Goal: Information Seeking & Learning: Learn about a topic

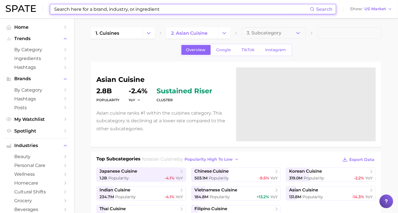
click at [209, 7] on input at bounding box center [182, 9] width 256 height 10
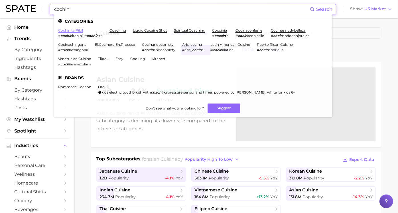
type input "cochin"
click at [68, 31] on link "cochinita pibil" at bounding box center [70, 30] width 25 height 4
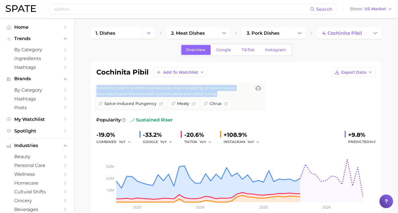
drag, startPoint x: 102, startPoint y: 87, endPoint x: 226, endPoint y: 95, distance: 123.9
click at [226, 95] on div "Cochinita pibil is a traditional Mexican dish consisting of slow-cooked, marina…" at bounding box center [179, 97] width 171 height 28
drag, startPoint x: 226, startPoint y: 95, endPoint x: 203, endPoint y: 94, distance: 22.8
copy span "Cochinita pibil is a traditional Mexican dish consisting of slow-cooked, marina…"
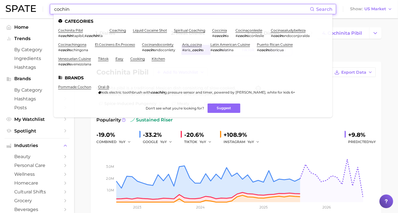
click at [160, 12] on input "cochin" at bounding box center [182, 9] width 256 height 10
drag, startPoint x: 88, startPoint y: 8, endPoint x: 30, endPoint y: 9, distance: 57.8
click at [30, 9] on div "cochin Search Categories cochinita pibil # cochin itapibil , # cochin ita coach…" at bounding box center [199, 9] width 386 height 18
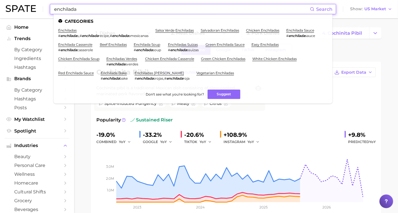
type input "enchilada"
click at [61, 32] on li "enchiladas # enchilada s , # enchilada recipe , # enchilada smexicanas" at bounding box center [103, 33] width 90 height 10
click at [62, 32] on link "enchiladas" at bounding box center [67, 30] width 19 height 4
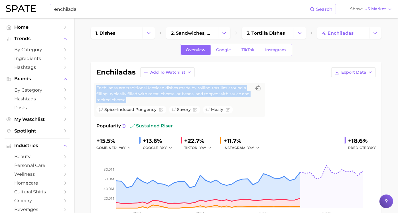
drag, startPoint x: 102, startPoint y: 88, endPoint x: 141, endPoint y: 99, distance: 40.7
click at [141, 99] on div "Enchiladas are traditional Mexican dishes made by rolling tortillas around a fi…" at bounding box center [179, 100] width 171 height 34
drag, startPoint x: 141, startPoint y: 99, endPoint x: 125, endPoint y: 97, distance: 16.2
copy span "Enchiladas are traditional Mexican dishes made by rolling tortillas around a fi…"
click at [242, 54] on link "TikTok" at bounding box center [248, 50] width 23 height 10
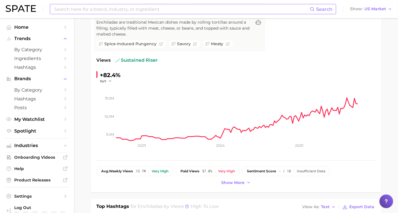
scroll to position [63, 0]
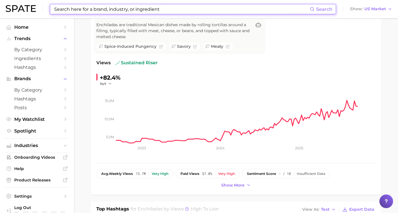
click at [144, 13] on input at bounding box center [182, 9] width 256 height 10
paste input "Tortilla Soup"
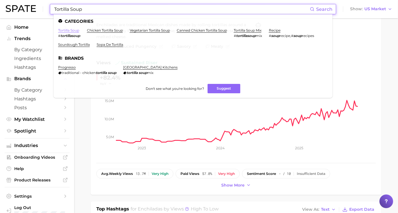
click at [73, 29] on link "tortilla soup" at bounding box center [68, 30] width 21 height 4
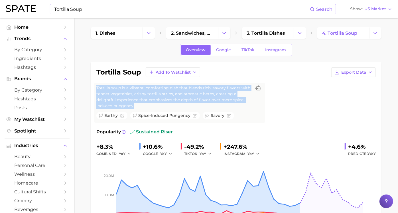
drag, startPoint x: 102, startPoint y: 86, endPoint x: 142, endPoint y: 104, distance: 43.8
click at [142, 104] on span "Tortilla soup is a vibrant, comforting dish that blends rich, savory flavors wi…" at bounding box center [173, 97] width 155 height 24
drag, startPoint x: 142, startPoint y: 104, endPoint x: 133, endPoint y: 101, distance: 9.5
copy span "Tortilla soup is a vibrant, comforting dish that blends rich, savory flavors wi…"
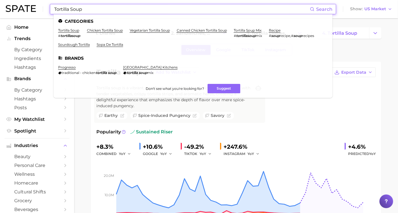
drag, startPoint x: 129, startPoint y: 10, endPoint x: 46, endPoint y: 7, distance: 83.0
click at [46, 7] on div "Tortilla Soup Search Categories tortilla soup # tortillasoup chicken tortilla s…" at bounding box center [199, 9] width 386 height 18
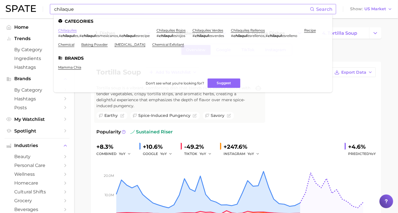
click at [70, 32] on link "chilaquiles" at bounding box center [67, 30] width 19 height 4
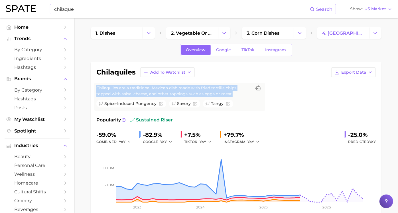
drag, startPoint x: 103, startPoint y: 88, endPoint x: 247, endPoint y: 94, distance: 143.7
click at [247, 94] on span "Chilaquiles are a traditional Mexican dish made with fried tortilla chips toppe…" at bounding box center [173, 91] width 155 height 12
drag, startPoint x: 247, startPoint y: 94, endPoint x: 219, endPoint y: 94, distance: 27.4
copy span "Chilaquiles are a traditional Mexican dish made with fried tortilla chips toppe…"
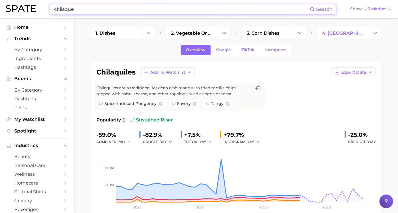
click at [97, 9] on input "chilaque" at bounding box center [182, 9] width 256 height 10
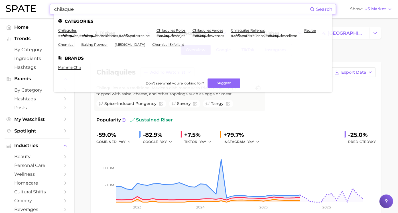
drag, startPoint x: 97, startPoint y: 9, endPoint x: 50, endPoint y: 11, distance: 47.3
click at [50, 11] on div "chilaque Search Categories chilaquiles # chilaqui les , # chilaqui lesmexicanos…" at bounding box center [193, 9] width 286 height 10
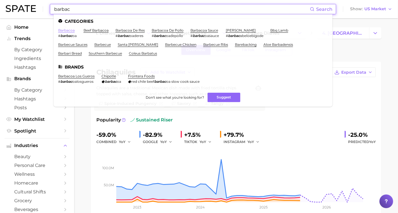
click at [67, 28] on link "barbacoa" at bounding box center [66, 30] width 17 height 4
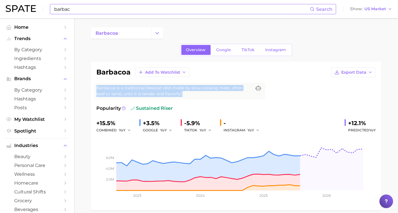
drag, startPoint x: 192, startPoint y: 93, endPoint x: 103, endPoint y: 89, distance: 89.3
click at [103, 89] on span "Barbacoa is a traditional Mexican dish made by slow-cooking meat, often beef or…" at bounding box center [173, 91] width 155 height 12
drag, startPoint x: 103, startPoint y: 89, endPoint x: 107, endPoint y: 89, distance: 4.0
copy span "Barbacoa is a traditional Mexican dish made by slow-cooking meat, often beef or…"
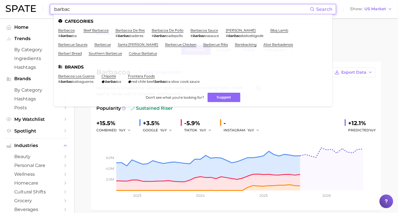
click at [103, 13] on input "barbac" at bounding box center [182, 9] width 256 height 10
drag, startPoint x: 103, startPoint y: 13, endPoint x: 45, endPoint y: 16, distance: 57.3
click at [45, 16] on div "barbac Search Categories barbacoa # barbac oa beef barbacoa barbacoa de res # b…" at bounding box center [199, 9] width 386 height 18
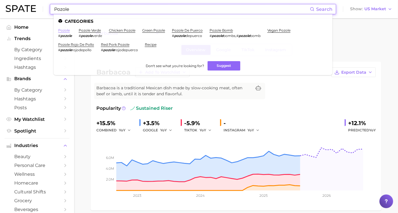
click at [64, 29] on link "pozole" at bounding box center [64, 30] width 12 height 4
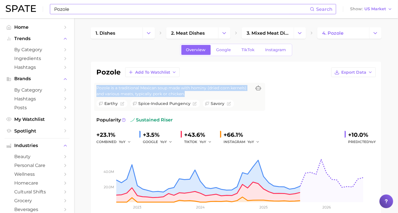
drag, startPoint x: 193, startPoint y: 96, endPoint x: 103, endPoint y: 89, distance: 90.6
click at [103, 89] on span "Pozole is a traditional Mexican soup made with hominy (dried corn kernels) and …" at bounding box center [173, 91] width 155 height 12
copy span "Pozole is a traditional Mexican soup made with hominy (dried corn kernels) and …"
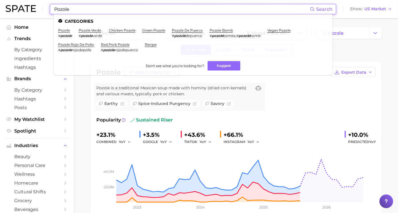
drag, startPoint x: 108, startPoint y: 6, endPoint x: 45, endPoint y: 5, distance: 63.0
click at [45, 5] on div "Pozole Search Categories pozole # pozole pozole verde # pozole verde chicken po…" at bounding box center [199, 9] width 386 height 18
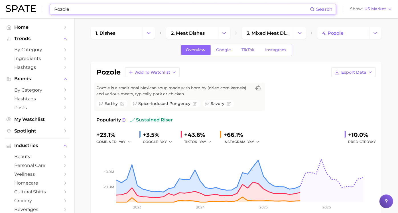
paste input "Carnitas"
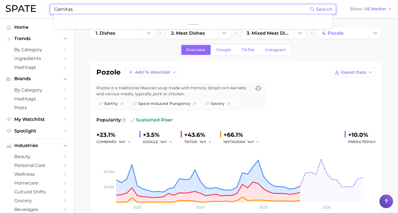
type input "Carnitas"
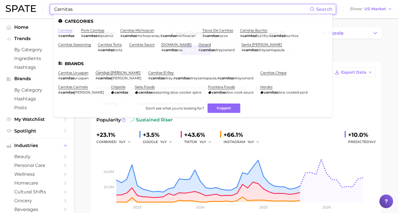
click at [69, 29] on link "carnitas" at bounding box center [65, 30] width 14 height 4
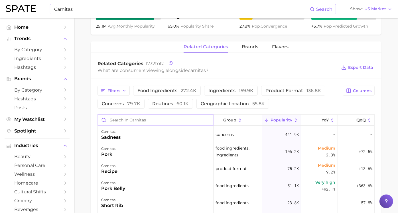
click at [166, 121] on input "Search in carnitas" at bounding box center [155, 120] width 115 height 11
type input "Sa"
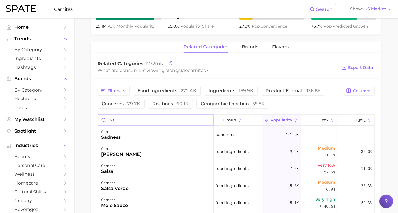
drag, startPoint x: 166, startPoint y: 121, endPoint x: 99, endPoint y: 120, distance: 67.3
click at [99, 120] on div "Filters food ingredients 272.4k ingredients 159.9k product format 136.8k concer…" at bounding box center [236, 207] width 291 height 256
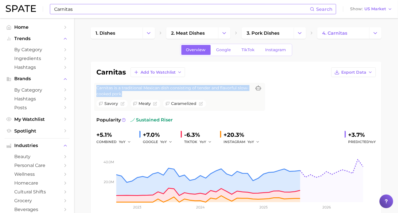
drag, startPoint x: 136, startPoint y: 94, endPoint x: 102, endPoint y: 89, distance: 33.7
click at [102, 89] on span "Carnitas is a traditional Mexican dish consisting of tender and flavorful slow-…" at bounding box center [173, 91] width 155 height 12
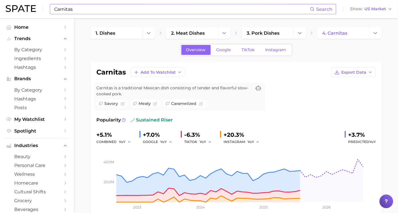
drag, startPoint x: 102, startPoint y: 89, endPoint x: 139, endPoint y: 85, distance: 37.3
drag, startPoint x: 139, startPoint y: 85, endPoint x: 120, endPoint y: 85, distance: 19.7
click at [120, 85] on span "Carnitas is a traditional Mexican dish consisting of tender and flavorful slow-…" at bounding box center [173, 91] width 155 height 12
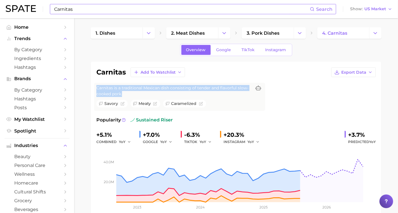
drag, startPoint x: 133, startPoint y: 92, endPoint x: 102, endPoint y: 87, distance: 32.1
click at [102, 87] on div "Carnitas is a traditional Mexican dish consisting of tender and flavorful slow-…" at bounding box center [179, 97] width 171 height 28
drag, startPoint x: 102, startPoint y: 87, endPoint x: 113, endPoint y: 89, distance: 11.2
copy span "Carnitas is a traditional Mexican dish consisting of tender and flavorful slow-…"
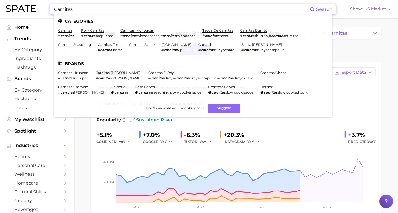
click at [133, 8] on input "Carnitas" at bounding box center [182, 9] width 256 height 10
paste input "Esquites"
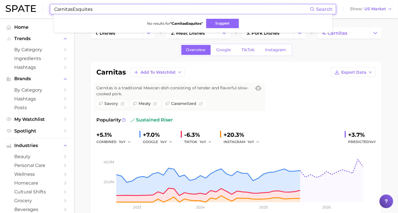
drag, startPoint x: 87, startPoint y: 9, endPoint x: 44, endPoint y: 9, distance: 42.7
click at [44, 9] on div "CarnitasEsquites Search No results for " CarnitasEsquites " Suggest Show US Mar…" at bounding box center [199, 9] width 386 height 18
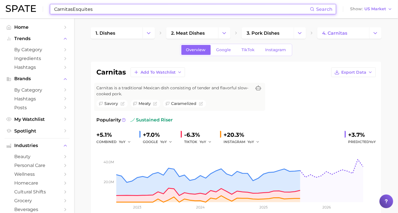
drag, startPoint x: 96, startPoint y: 9, endPoint x: 55, endPoint y: 14, distance: 41.6
click at [44, 10] on div "CarnitasEsquites Search Show US Market" at bounding box center [199, 9] width 386 height 18
paste input
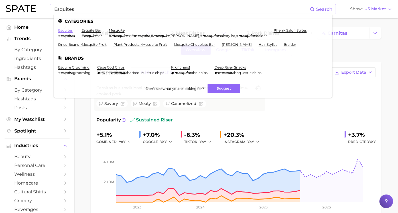
click at [68, 30] on link "esquites" at bounding box center [65, 30] width 15 height 4
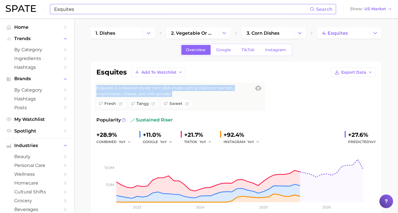
drag, startPoint x: 180, startPoint y: 93, endPoint x: 104, endPoint y: 87, distance: 76.3
click at [104, 87] on span "Esquites is a Mexican street corn dish made with grilled corn kernels, mayonnai…" at bounding box center [173, 91] width 155 height 12
drag, startPoint x: 104, startPoint y: 87, endPoint x: 136, endPoint y: 89, distance: 32.2
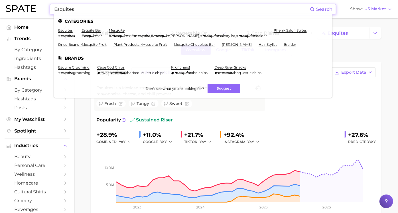
drag, startPoint x: 117, startPoint y: 10, endPoint x: 35, endPoint y: 6, distance: 82.1
click at [35, 6] on div "Esquites Search Categories esquites # esquites esquite bar # esquite bar mesqui…" at bounding box center [199, 9] width 386 height 18
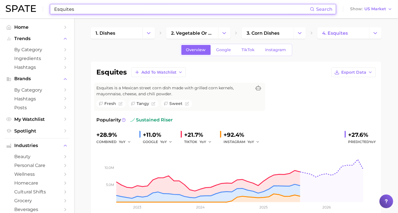
paste input "lo"
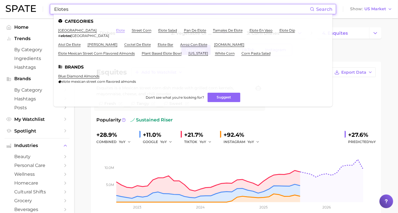
click at [116, 29] on link "elote" at bounding box center [120, 30] width 9 height 4
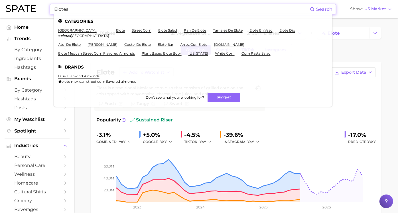
drag, startPoint x: 146, startPoint y: 12, endPoint x: 43, endPoint y: -1, distance: 103.3
click at [43, 0] on html "Elotes Search Categories houston # elotes houston elote street corn elote salad…" at bounding box center [199, 106] width 398 height 213
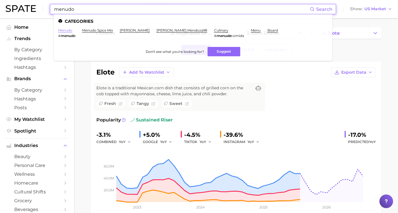
type input "menudo"
click at [68, 29] on link "menudo" at bounding box center [65, 30] width 14 height 4
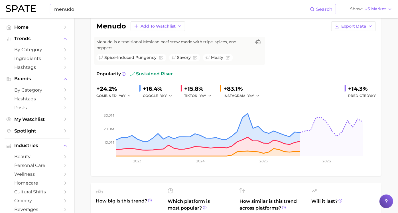
scroll to position [32, 0]
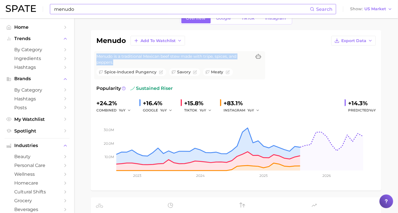
drag, startPoint x: 126, startPoint y: 62, endPoint x: 104, endPoint y: 57, distance: 22.8
click at [104, 57] on span "Menudo is a traditional Mexican beef stew made with tripe, spices, and peppers." at bounding box center [173, 60] width 155 height 12
copy span "Menudo is a traditional Mexican beef stew made with tripe, spices, and peppers."
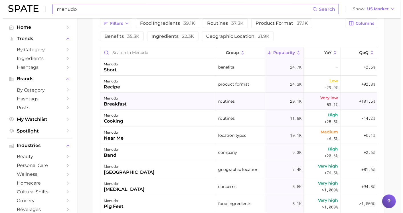
scroll to position [253, 0]
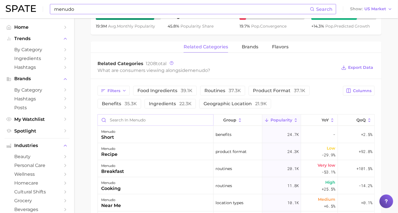
click at [151, 118] on input "Search in menudo" at bounding box center [155, 120] width 115 height 11
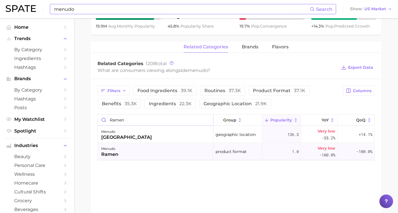
type input "ramen"
click at [142, 152] on div "menudo ramen" at bounding box center [156, 151] width 116 height 17
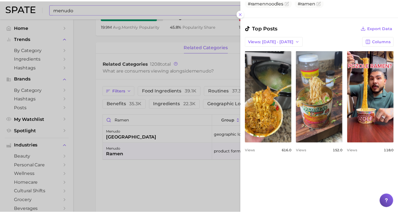
scroll to position [190, 0]
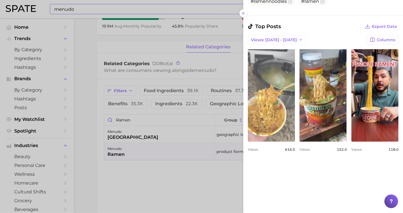
click at [295, 118] on link "view post on TikTok" at bounding box center [271, 95] width 47 height 93
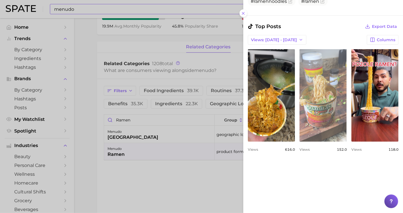
click at [346, 103] on link "view post on TikTok" at bounding box center [322, 95] width 47 height 93
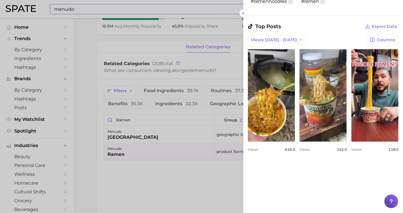
click at [128, 9] on div at bounding box center [201, 106] width 403 height 213
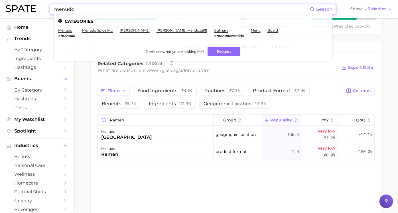
drag, startPoint x: 98, startPoint y: 9, endPoint x: 32, endPoint y: 12, distance: 65.9
click at [32, 12] on div "menudo Search Categories menudo # menudo menudo spice mix daus mendoza carmela.…" at bounding box center [199, 9] width 386 height 18
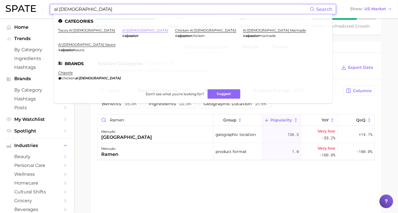
type input "al pastor"
click at [122, 32] on link "al pastor" at bounding box center [145, 30] width 46 height 4
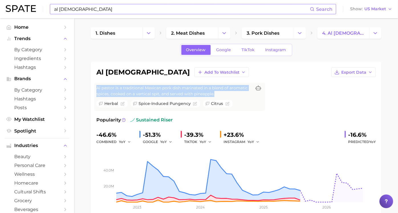
drag, startPoint x: 224, startPoint y: 93, endPoint x: 101, endPoint y: 90, distance: 123.4
click at [101, 90] on div "Al pastor is a traditional Mexican pork dish marinated in a blend of aromatic s…" at bounding box center [179, 97] width 171 height 28
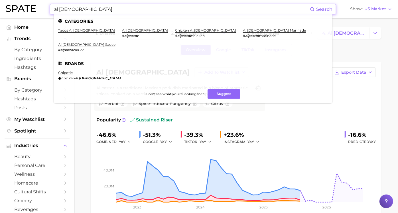
click at [112, 11] on input "al pastor" at bounding box center [182, 9] width 256 height 10
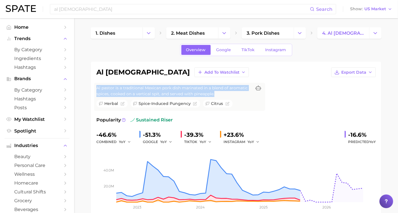
drag, startPoint x: 225, startPoint y: 94, endPoint x: 102, endPoint y: 88, distance: 123.8
click at [102, 88] on div "Al pastor is a traditional Mexican pork dish marinated in a blend of aromatic s…" at bounding box center [179, 97] width 171 height 28
drag, startPoint x: 102, startPoint y: 88, endPoint x: 114, endPoint y: 89, distance: 12.0
copy span "Al pastor is a traditional Mexican pork dish marinated in a blend of aromatic s…"
click at [248, 52] on span "TikTok" at bounding box center [248, 50] width 13 height 5
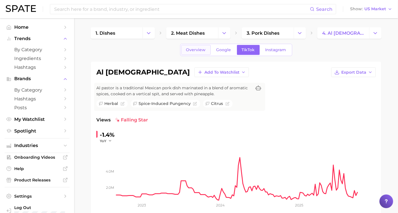
click at [200, 45] on link "Overview" at bounding box center [195, 50] width 29 height 10
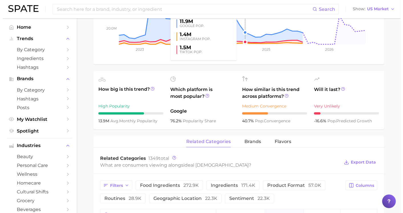
scroll to position [253, 0]
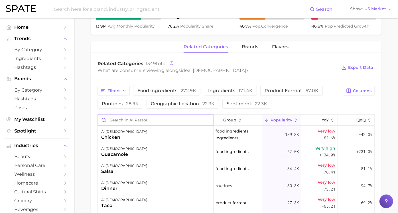
click at [188, 121] on input "Search in al pastor" at bounding box center [155, 120] width 115 height 11
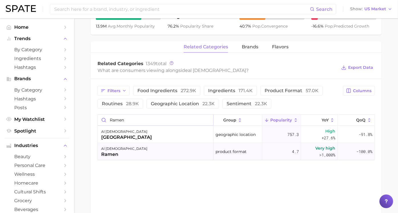
type input "ramen"
click at [157, 147] on div "al pastor ramen" at bounding box center [156, 151] width 116 height 17
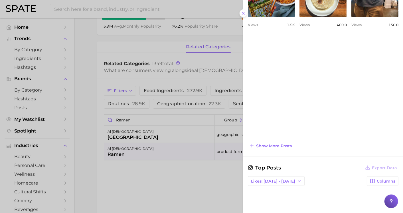
scroll to position [317, 0]
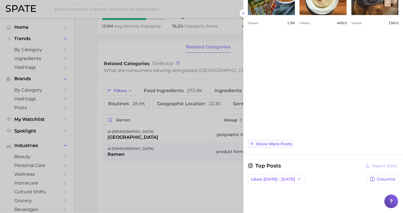
click at [283, 142] on span "Show more posts" at bounding box center [274, 144] width 36 height 5
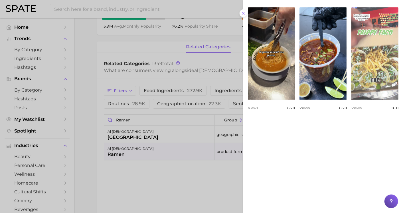
scroll to position [380, 0]
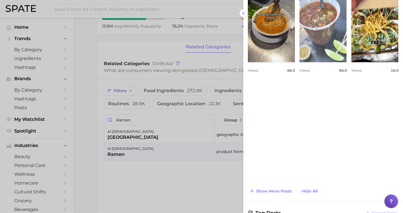
click at [299, 62] on link "view post on TikTok" at bounding box center [322, 16] width 47 height 93
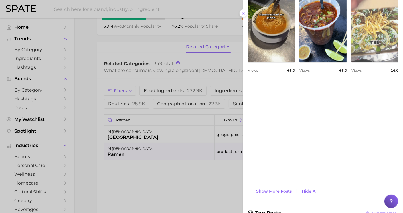
scroll to position [411, 0]
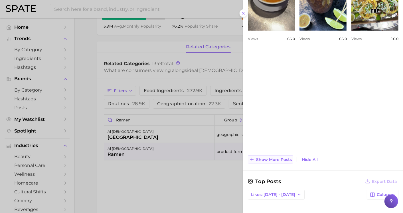
click at [276, 162] on button "Show more posts" at bounding box center [270, 160] width 45 height 8
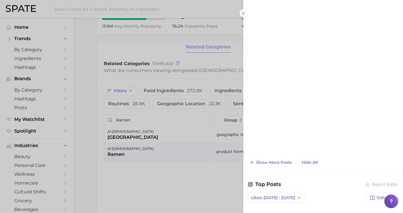
scroll to position [633, 0]
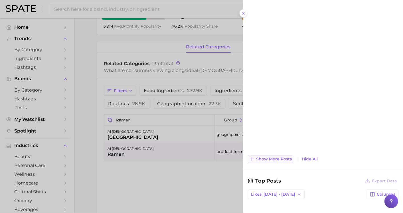
click at [287, 157] on span "Show more posts" at bounding box center [274, 159] width 36 height 5
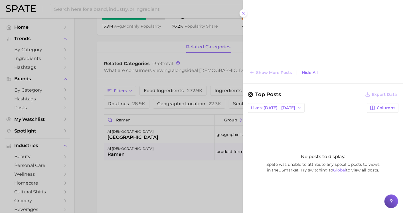
scroll to position [726, 0]
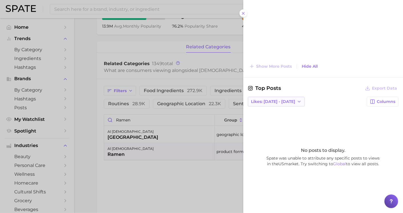
click at [298, 101] on polyline "button" at bounding box center [299, 101] width 2 height 1
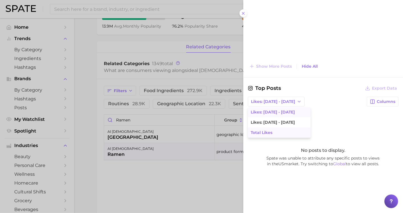
click at [277, 128] on button "Total Likes" at bounding box center [279, 133] width 63 height 10
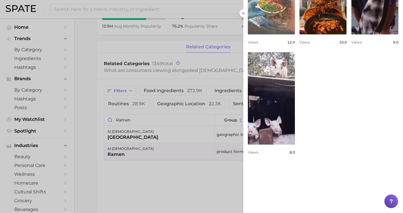
scroll to position [473, 0]
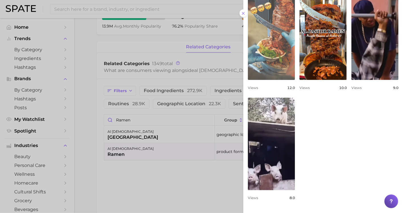
click at [283, 80] on link "view post on TikTok" at bounding box center [271, 33] width 47 height 93
click at [295, 80] on link "view post on TikTok" at bounding box center [271, 33] width 47 height 93
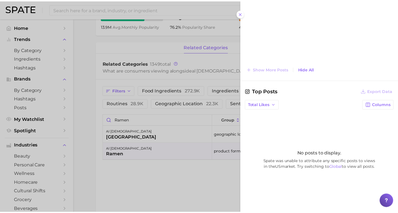
scroll to position [726, 0]
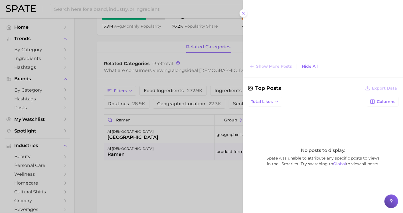
click at [207, 66] on div at bounding box center [201, 106] width 403 height 213
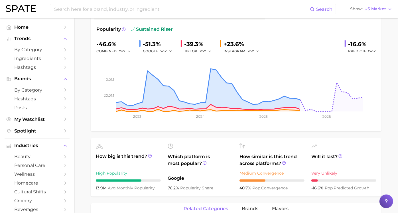
scroll to position [0, 0]
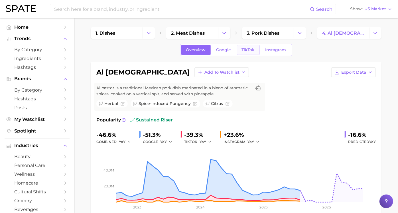
click at [243, 46] on link "TikTok" at bounding box center [248, 50] width 23 height 10
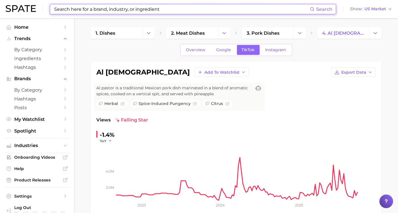
click at [147, 6] on input at bounding box center [182, 9] width 256 height 10
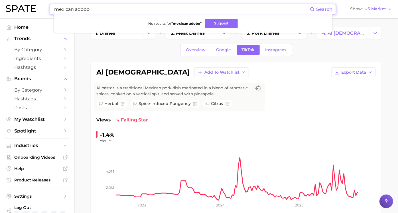
drag, startPoint x: 74, startPoint y: 8, endPoint x: 44, endPoint y: 9, distance: 29.1
click at [44, 9] on div "mexican adobo Search No results for " mexican adobo " Suggest Show US Market" at bounding box center [199, 9] width 386 height 18
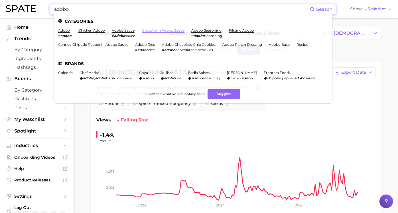
type input "adobo"
click at [152, 29] on link "chipotle in adobo sauce" at bounding box center [163, 30] width 42 height 4
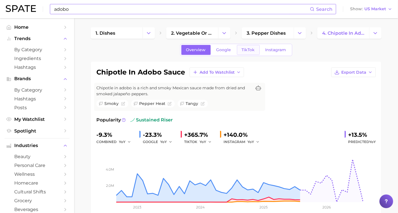
click at [240, 52] on link "TikTok" at bounding box center [248, 50] width 23 height 10
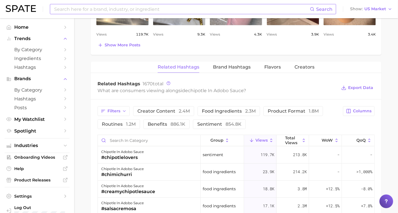
scroll to position [411, 0]
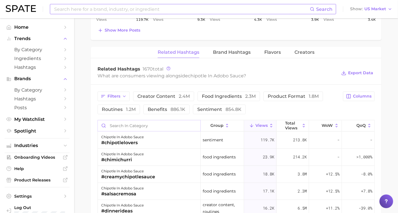
click at [167, 126] on input "Search in category" at bounding box center [149, 126] width 103 height 11
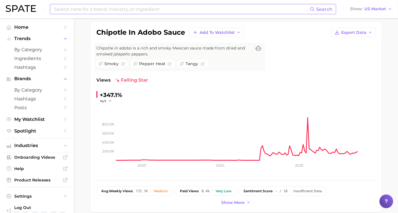
scroll to position [32, 0]
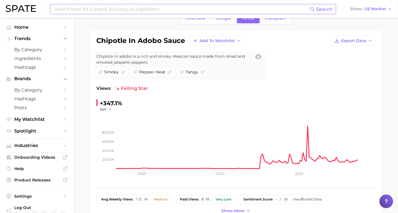
type input "ramen"
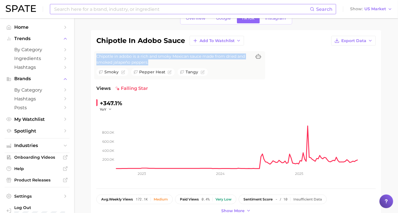
drag, startPoint x: 156, startPoint y: 63, endPoint x: 103, endPoint y: 55, distance: 53.6
click at [103, 55] on span "Chipotle in adobo is a rich and smoky Mexican sauce made from dried and smoked …" at bounding box center [173, 60] width 155 height 12
copy span "Chipotle in adobo is a rich and smoky Mexican sauce made from dried and smoked …"
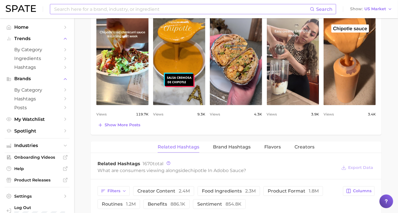
scroll to position [348, 0]
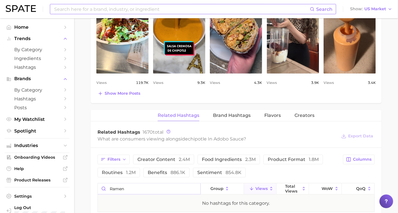
click at [162, 189] on input "ramen" at bounding box center [149, 189] width 103 height 11
click at [192, 187] on input "ramen" at bounding box center [149, 189] width 103 height 11
type input "noodle"
click at [99, 7] on input at bounding box center [182, 9] width 256 height 10
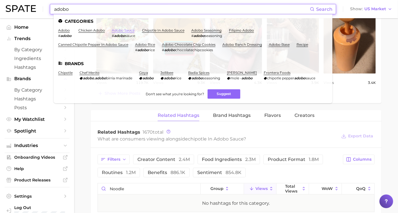
type input "adobo"
click at [130, 30] on link "adobo sauce" at bounding box center [123, 30] width 23 height 4
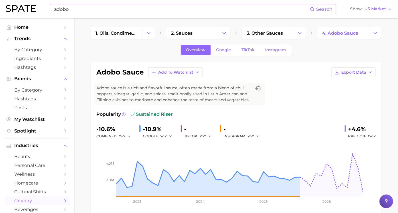
click at [189, 101] on span "Adobo sauce is a rich and flavorful sauce, often made from a blend of chili pep…" at bounding box center [173, 94] width 155 height 18
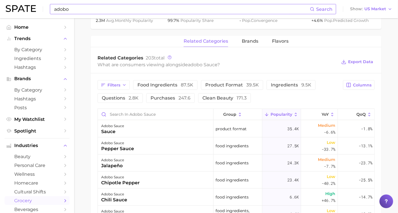
scroll to position [221, 0]
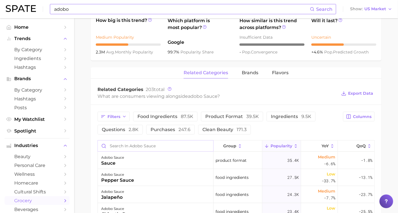
click at [165, 144] on input "Search in adobo sauce" at bounding box center [155, 146] width 115 height 11
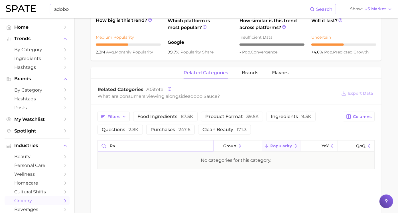
type input "r"
type input "noodles"
click at [165, 144] on input "noodles" at bounding box center [155, 146] width 115 height 11
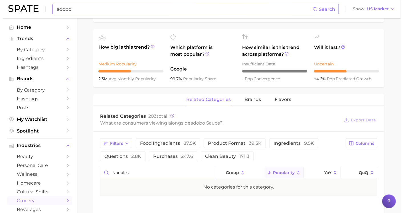
scroll to position [281, 0]
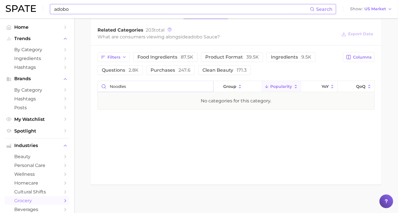
drag, startPoint x: 126, startPoint y: 86, endPoint x: 109, endPoint y: 85, distance: 18.0
click at [109, 85] on input "noodles" at bounding box center [155, 86] width 115 height 11
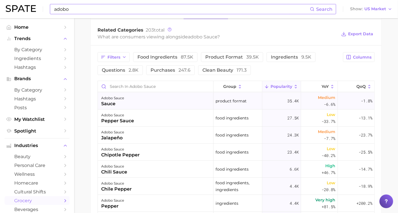
click at [117, 95] on div "adobo sauce" at bounding box center [112, 98] width 23 height 7
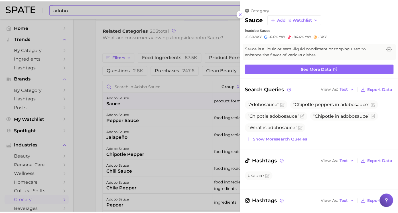
scroll to position [0, 0]
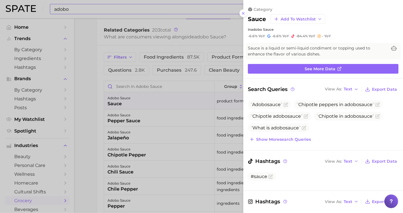
click at [98, 63] on div at bounding box center [201, 106] width 403 height 213
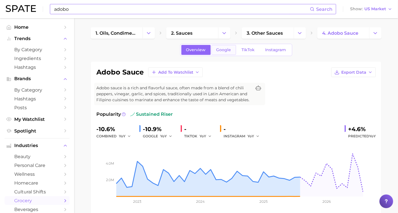
click at [227, 53] on link "Google" at bounding box center [223, 50] width 25 height 10
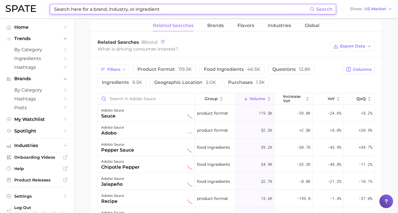
click at [288, 82] on div "Filters product format 119.5k food ingredients 46.5k questions 12.8k ingredient…" at bounding box center [218, 76] width 242 height 23
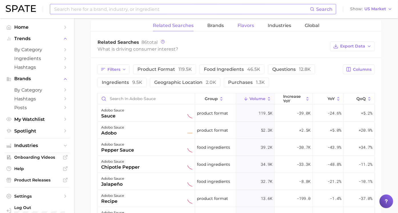
click at [253, 28] on button "Flavors" at bounding box center [245, 25] width 17 height 11
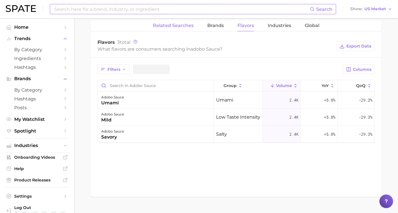
click at [182, 27] on span "Related Searches" at bounding box center [173, 25] width 41 height 5
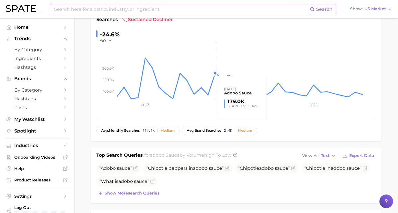
scroll to position [29, 0]
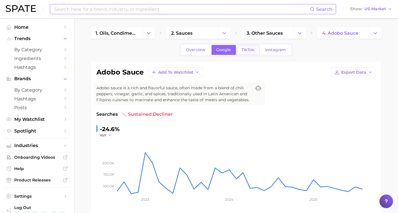
click at [242, 48] on span "TikTok" at bounding box center [248, 50] width 13 height 5
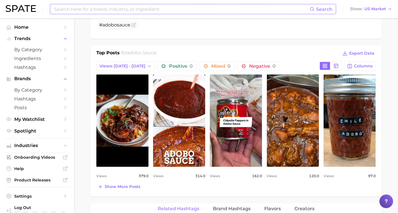
scroll to position [253, 0]
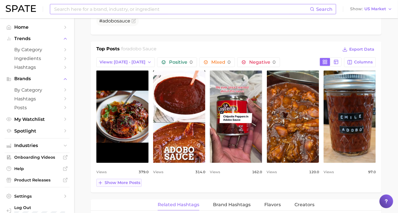
click at [140, 181] on span "Show more posts" at bounding box center [123, 183] width 36 height 5
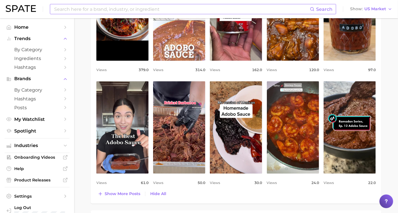
scroll to position [380, 0]
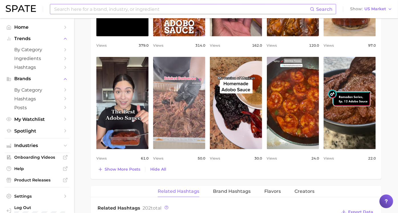
click at [197, 121] on link "view post on TikTok" at bounding box center [179, 103] width 52 height 93
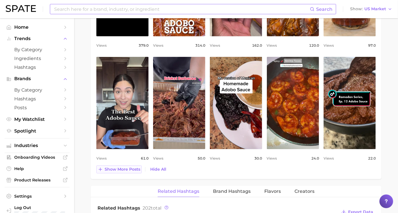
click at [135, 169] on span "Show more posts" at bounding box center [123, 169] width 36 height 5
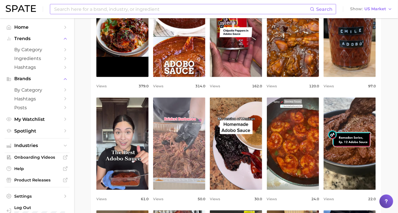
scroll to position [317, 0]
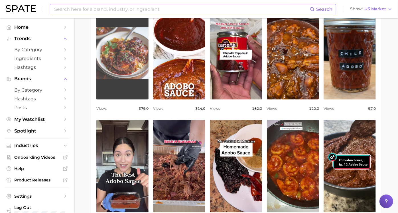
click at [136, 72] on link "view post on TikTok" at bounding box center [122, 53] width 52 height 93
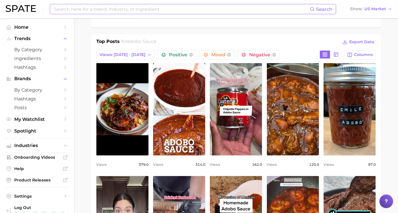
scroll to position [221, 0]
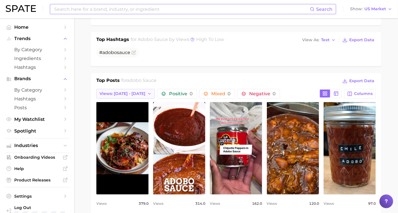
click at [147, 92] on icon "button" at bounding box center [149, 94] width 5 height 5
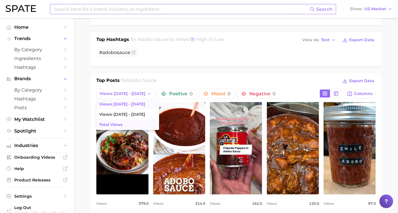
click at [147, 120] on button "Total Views" at bounding box center [127, 125] width 63 height 10
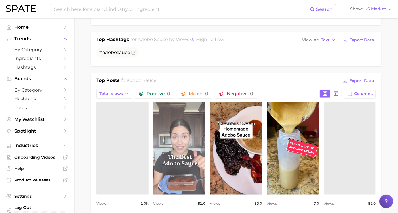
scroll to position [0, 0]
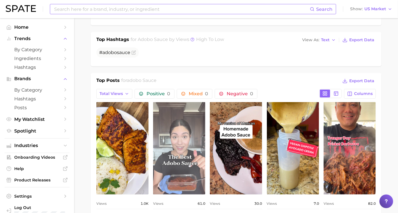
click at [189, 123] on link "view post on TikTok" at bounding box center [179, 148] width 52 height 93
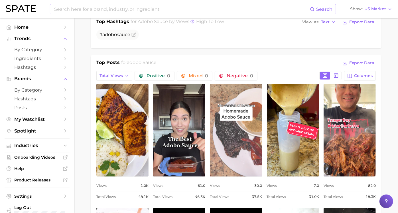
scroll to position [253, 0]
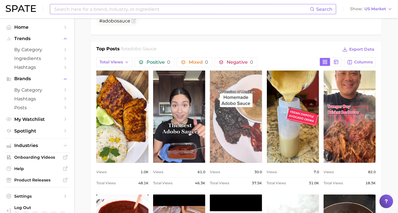
click at [239, 144] on link "view post on TikTok" at bounding box center [236, 117] width 52 height 93
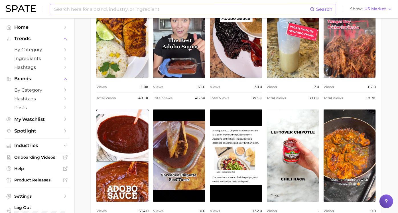
scroll to position [348, 0]
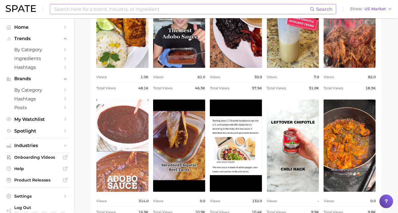
click at [146, 134] on link "view post on TikTok" at bounding box center [122, 146] width 52 height 93
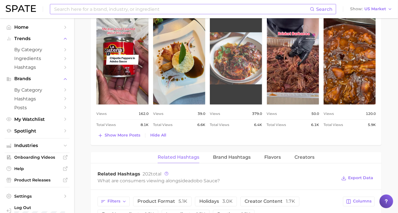
scroll to position [570, 0]
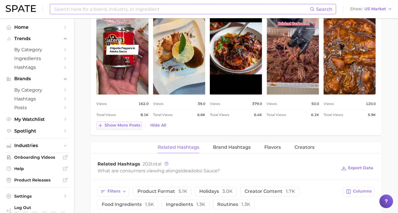
click at [139, 127] on span "Show more posts" at bounding box center [123, 125] width 36 height 5
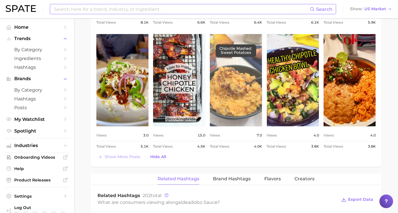
scroll to position [665, 0]
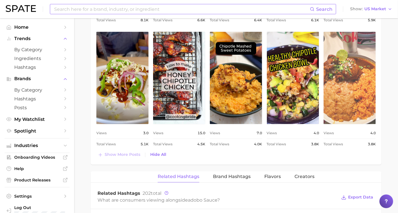
click at [334, 80] on link "view post on TikTok" at bounding box center [349, 78] width 52 height 93
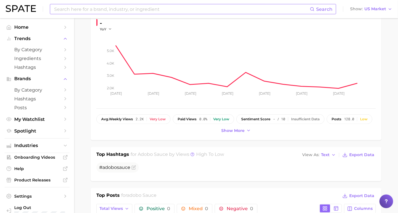
scroll to position [0, 0]
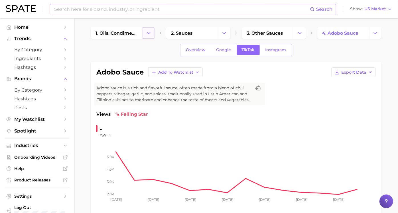
click at [152, 32] on icon "Change Category" at bounding box center [149, 33] width 6 height 6
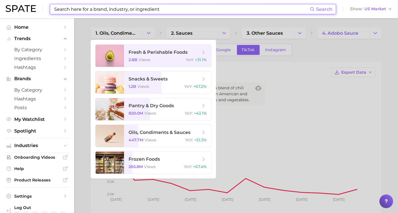
click at [127, 8] on input at bounding box center [182, 9] width 256 height 10
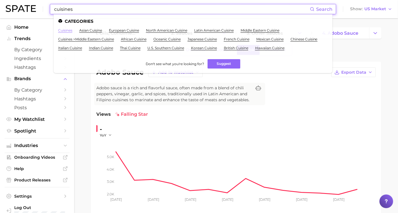
type input "cuisines"
click at [70, 31] on link "cuisines" at bounding box center [65, 30] width 14 height 4
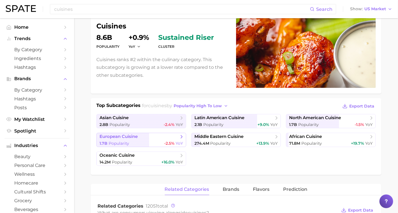
scroll to position [63, 0]
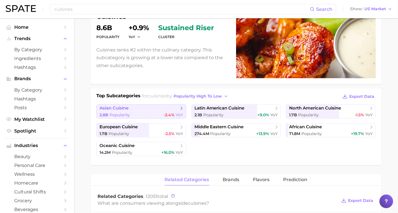
click at [130, 113] on span "Popularity" at bounding box center [119, 115] width 21 height 5
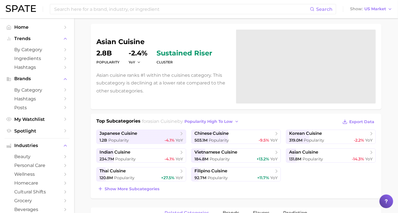
scroll to position [95, 0]
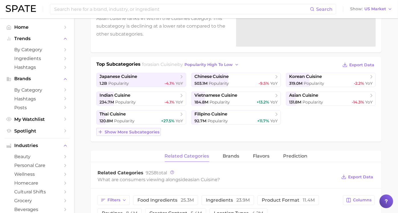
click at [159, 130] on span "Show more subcategories" at bounding box center [132, 132] width 55 height 5
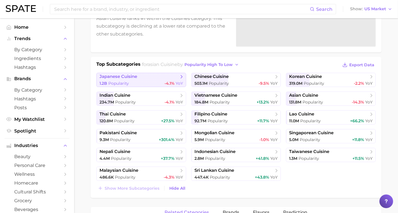
click at [136, 77] on span "japanese cuisine" at bounding box center [118, 76] width 38 height 5
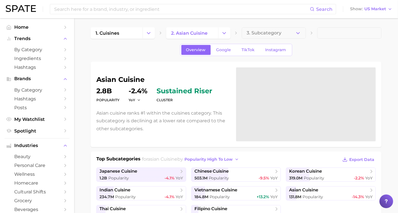
scroll to position [95, 0]
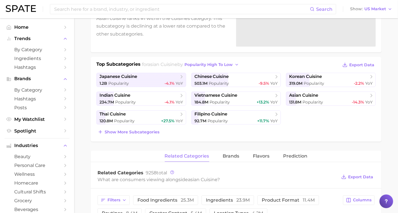
scroll to position [63, 0]
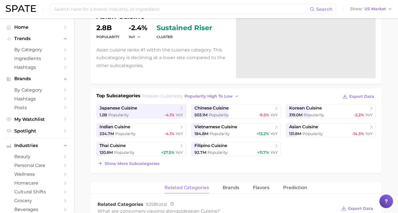
type input "cuisines"
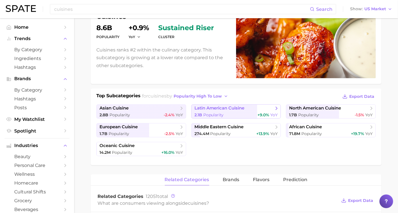
click at [208, 109] on span "latin american cuisine" at bounding box center [219, 108] width 50 height 5
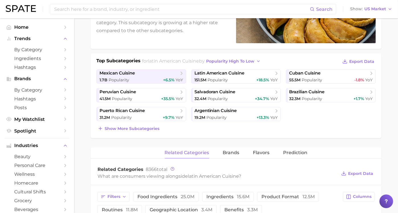
scroll to position [63, 0]
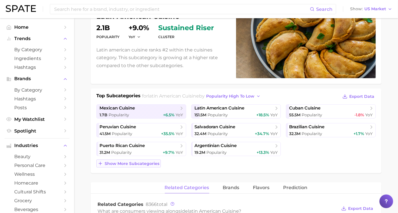
click at [158, 162] on span "Show more subcategories" at bounding box center [132, 164] width 55 height 5
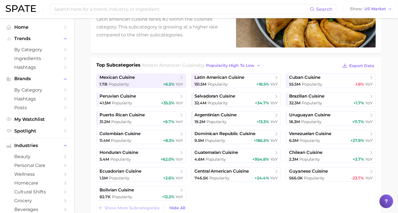
scroll to position [95, 0]
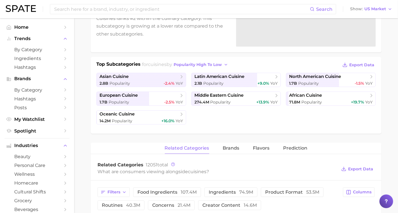
type input "cuisines"
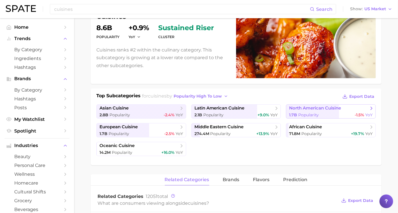
click at [290, 107] on span "north american cuisine" at bounding box center [315, 108] width 52 height 5
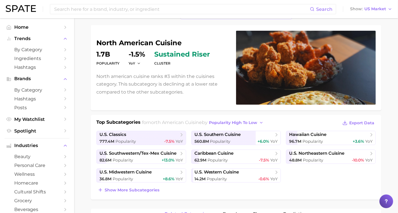
scroll to position [32, 0]
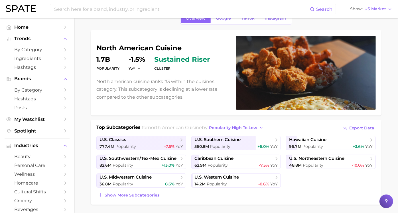
type input "cuisines"
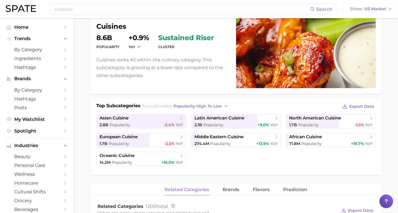
scroll to position [63, 0]
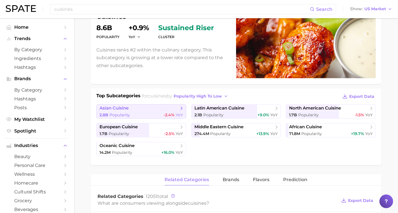
click at [145, 110] on span "asian cuisine" at bounding box center [138, 109] width 79 height 6
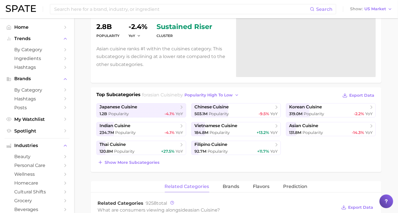
scroll to position [63, 0]
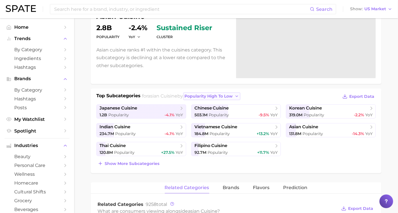
click at [213, 96] on span "popularity high to low" at bounding box center [209, 96] width 48 height 5
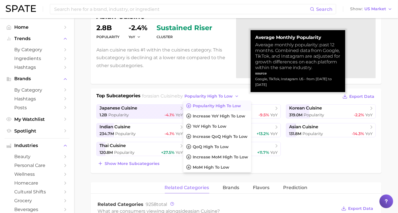
click at [209, 89] on div "Top Subcategories for asian cuisine by popularity high to low Popularity high t…" at bounding box center [236, 131] width 291 height 85
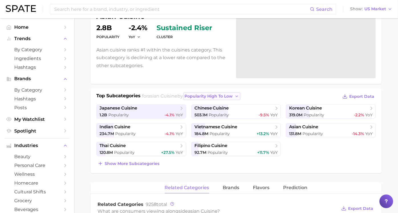
click at [209, 97] on span "popularity high to low" at bounding box center [209, 96] width 48 height 5
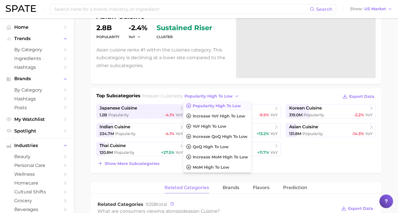
click at [169, 89] on div "Top Subcategories for asian cuisine by popularity high to low Popularity high t…" at bounding box center [236, 131] width 291 height 85
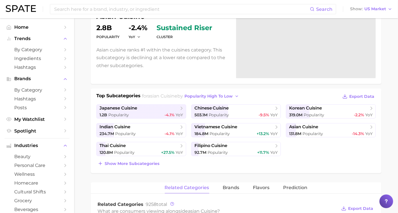
type input "cuisines"
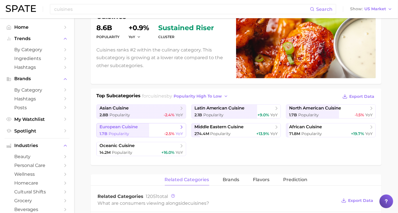
click at [156, 132] on div "1.7b Popularity -2.5% YoY" at bounding box center [140, 133] width 83 height 5
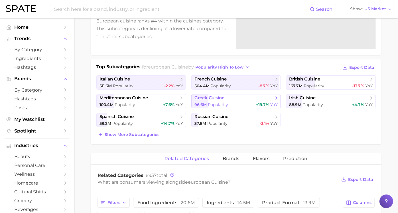
scroll to position [62, 0]
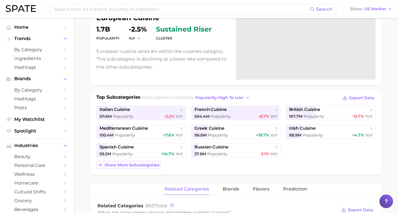
click at [119, 161] on button "Show more subcategories" at bounding box center [128, 165] width 64 height 8
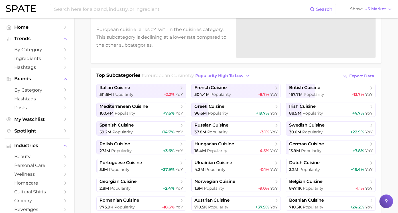
scroll to position [93, 0]
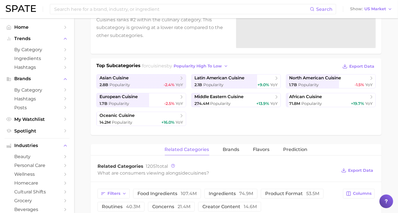
type input "cuisines"
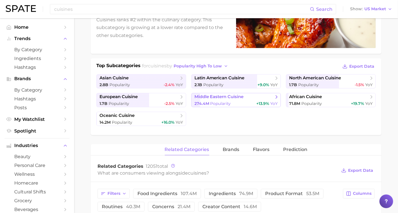
scroll to position [63, 0]
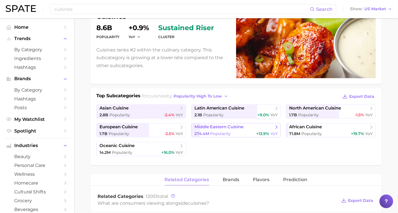
click at [244, 129] on span "middle eastern cuisine" at bounding box center [233, 127] width 79 height 6
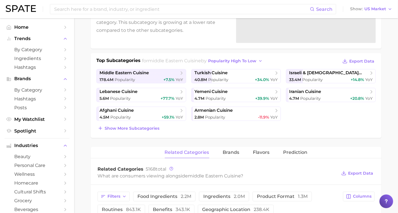
scroll to position [63, 0]
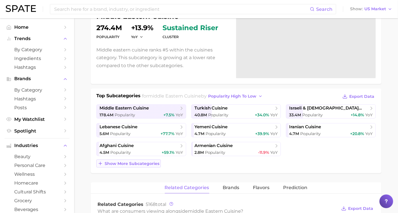
click at [155, 162] on span "Show more subcategories" at bounding box center [132, 164] width 55 height 5
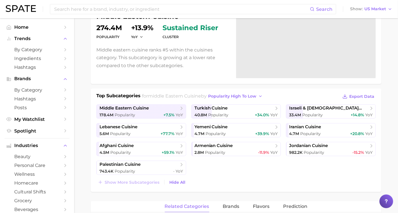
type input "cuisines"
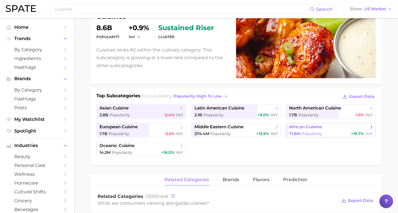
click at [295, 129] on link "african cuisine 71.8m Popularity +19.7% YoY" at bounding box center [331, 130] width 90 height 14
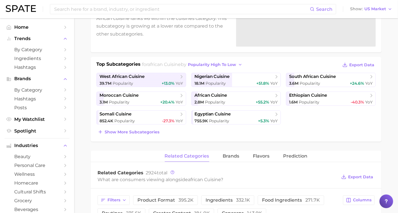
scroll to position [63, 0]
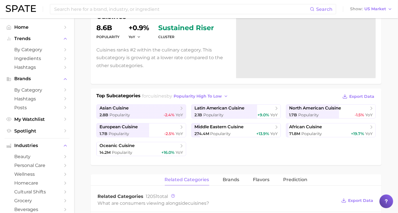
type input "cuisines"
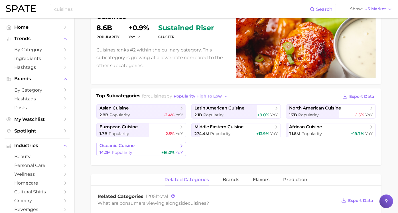
click at [150, 145] on span "oceanic cuisine" at bounding box center [138, 146] width 79 height 6
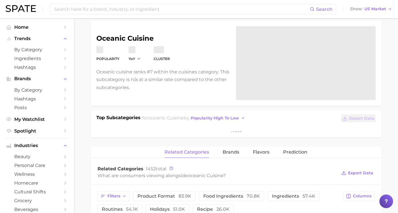
scroll to position [32, 0]
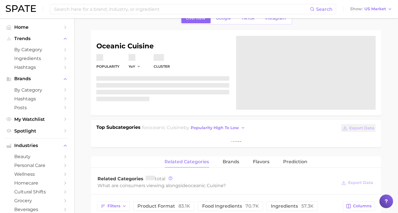
scroll to position [32, 0]
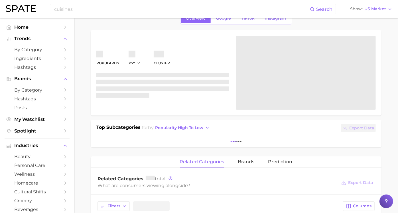
type input "cuisines"
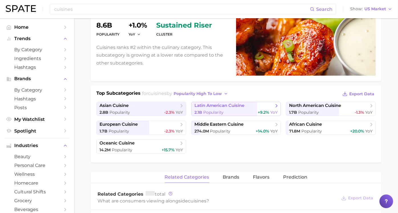
scroll to position [62, 0]
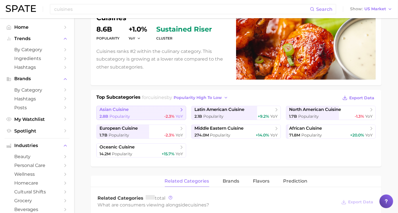
click at [141, 111] on span "asian cuisine" at bounding box center [138, 110] width 79 height 6
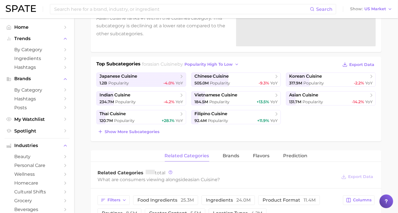
scroll to position [95, 0]
click at [150, 74] on span "japanese cuisine" at bounding box center [138, 77] width 79 height 6
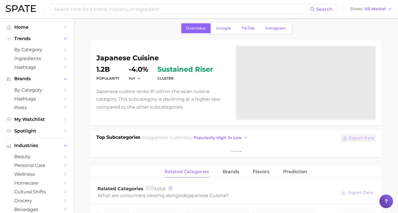
scroll to position [32, 0]
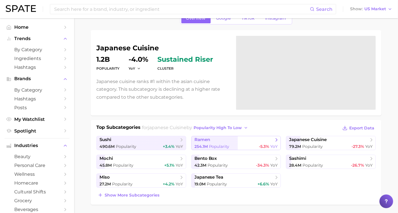
click at [237, 140] on span "ramen" at bounding box center [233, 140] width 79 height 6
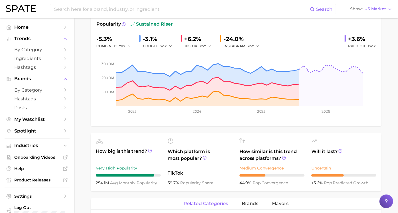
scroll to position [190, 0]
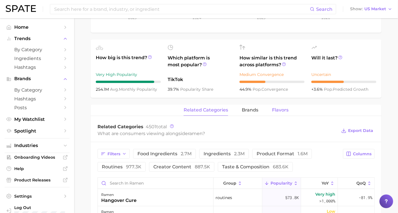
click at [274, 112] on span "Flavors" at bounding box center [280, 110] width 17 height 5
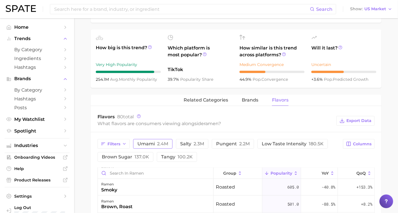
scroll to position [221, 0]
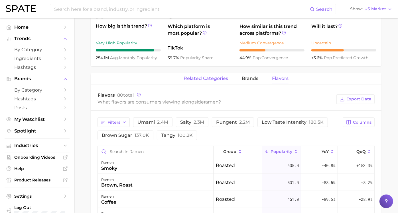
click at [207, 75] on button "related categories" at bounding box center [205, 78] width 44 height 11
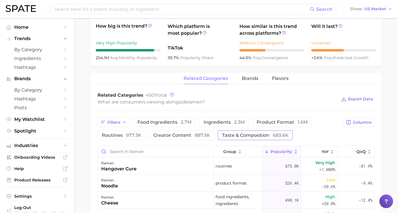
click at [232, 133] on span "taste & composition 683.6k" at bounding box center [255, 135] width 66 height 5
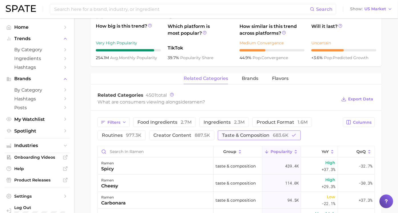
click at [232, 133] on span "taste & composition 683.6k" at bounding box center [255, 135] width 66 height 5
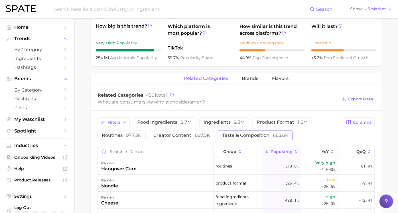
click at [232, 133] on span "taste & composition 683.6k" at bounding box center [255, 135] width 66 height 5
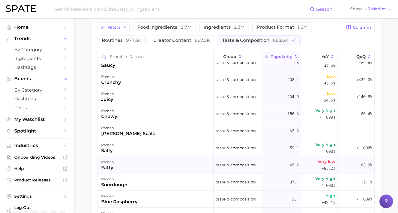
scroll to position [0, 0]
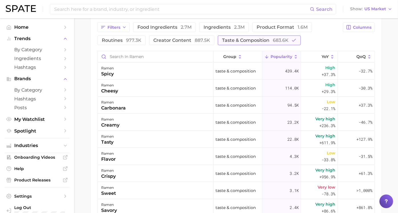
click at [275, 38] on span "taste & composition 683.6k" at bounding box center [255, 40] width 66 height 5
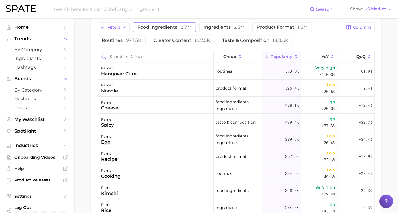
click at [193, 30] on button "food ingredients 2.7m" at bounding box center [164, 28] width 63 height 10
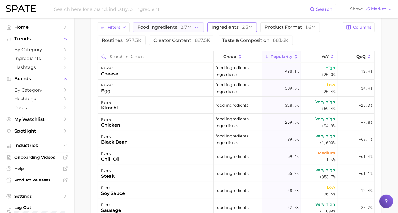
click at [230, 28] on span "ingredients 2.3m" at bounding box center [231, 27] width 41 height 5
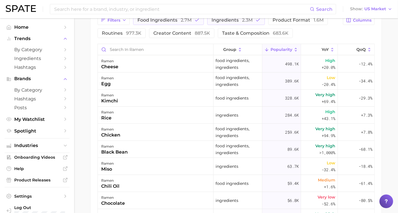
scroll to position [322, 0]
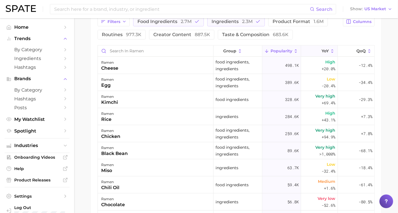
click at [321, 52] on span "YoY" at bounding box center [324, 51] width 7 height 5
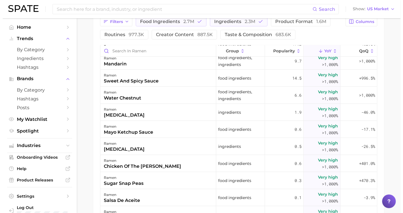
scroll to position [190, 0]
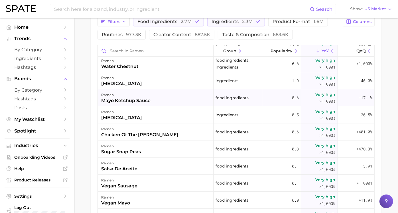
click at [157, 101] on div "ramen mayo ketchup sauce" at bounding box center [156, 97] width 116 height 17
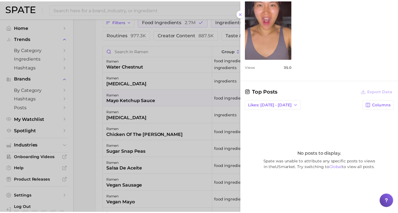
scroll to position [264, 0]
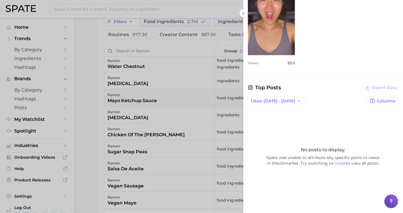
click at [140, 146] on div at bounding box center [201, 106] width 403 height 213
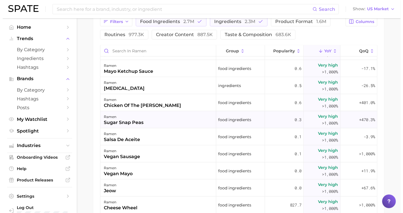
scroll to position [221, 0]
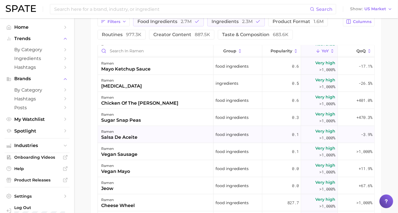
click at [160, 139] on div "ramen salsa de aceite" at bounding box center [156, 134] width 116 height 17
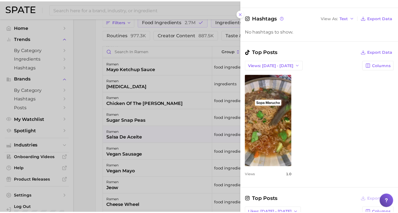
scroll to position [158, 0]
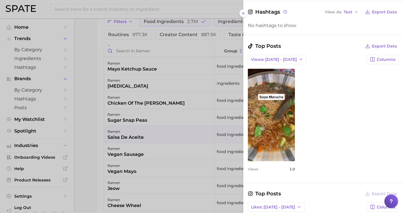
click at [179, 134] on div at bounding box center [201, 106] width 403 height 213
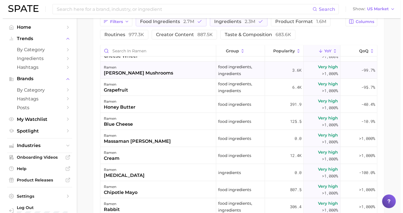
scroll to position [380, 0]
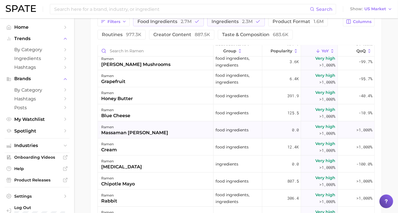
click at [176, 134] on div "ramen massaman [PERSON_NAME]" at bounding box center [156, 130] width 116 height 17
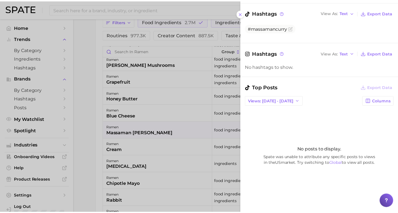
scroll to position [254, 0]
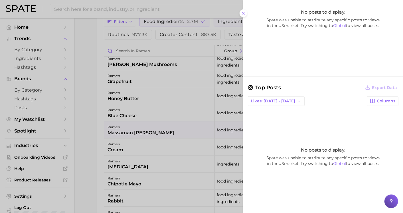
click at [180, 149] on div at bounding box center [201, 106] width 403 height 213
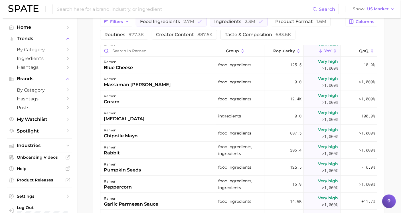
scroll to position [443, 0]
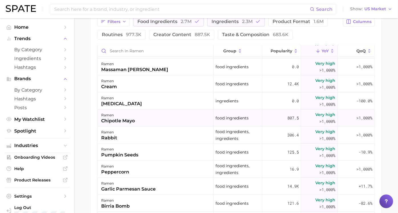
click at [163, 120] on div "ramen chipotle mayo" at bounding box center [156, 118] width 116 height 17
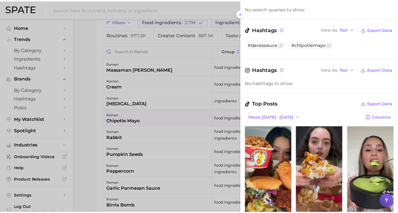
scroll to position [126, 0]
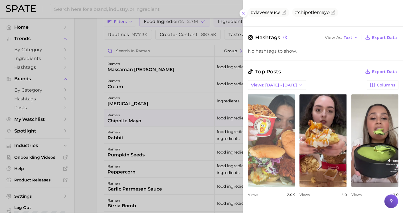
click at [290, 137] on link "view post on TikTok" at bounding box center [271, 141] width 47 height 93
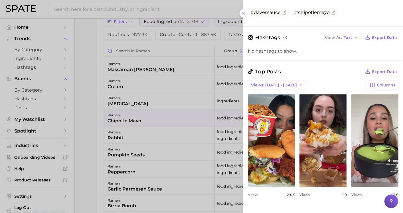
click at [172, 135] on div at bounding box center [201, 106] width 403 height 213
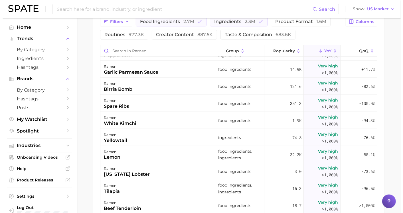
scroll to position [570, 0]
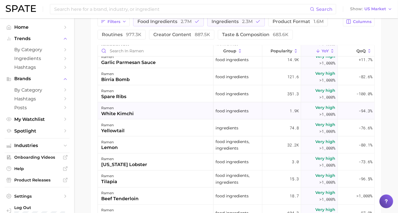
click at [168, 115] on div "ramen white kimchi" at bounding box center [156, 111] width 116 height 17
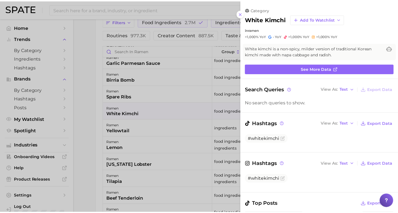
scroll to position [0, 0]
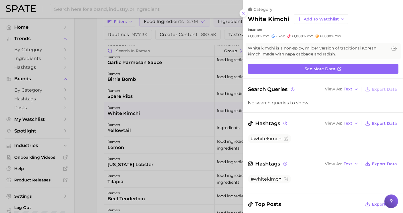
click at [172, 164] on div at bounding box center [201, 106] width 403 height 213
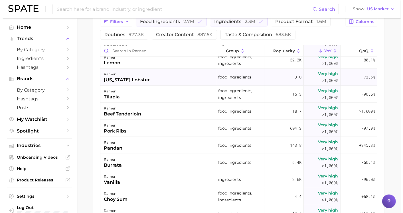
scroll to position [665, 0]
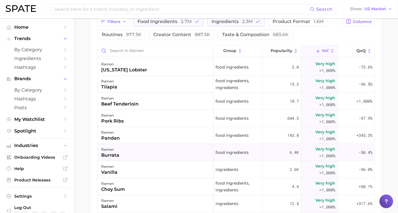
click at [166, 150] on div "ramen burrata" at bounding box center [156, 152] width 116 height 17
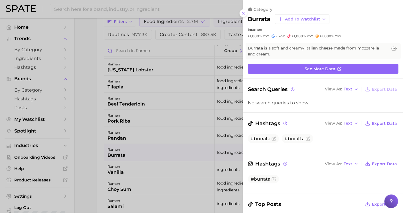
scroll to position [0, 0]
click at [160, 186] on div at bounding box center [201, 106] width 403 height 213
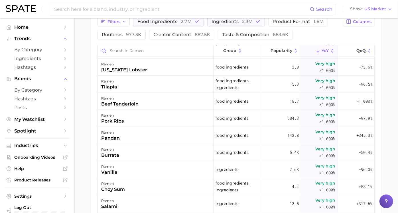
click at [160, 186] on div "ramen choy sum" at bounding box center [156, 187] width 116 height 17
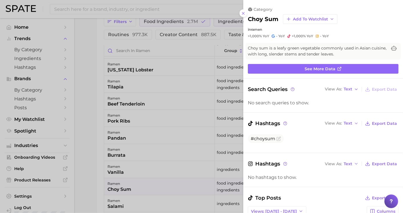
click at [97, 143] on div at bounding box center [201, 106] width 403 height 213
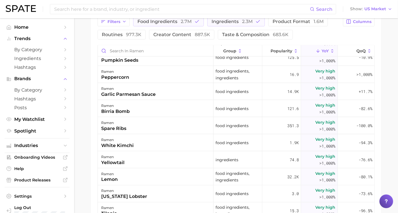
scroll to position [475, 0]
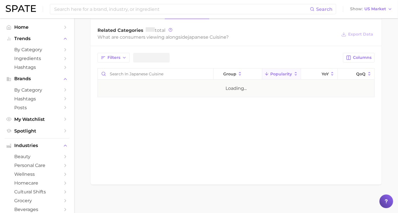
scroll to position [32, 0]
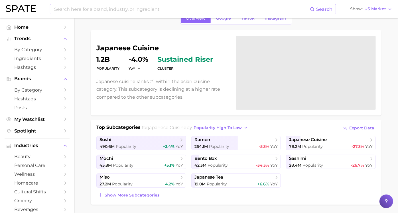
click at [119, 8] on input at bounding box center [182, 9] width 256 height 10
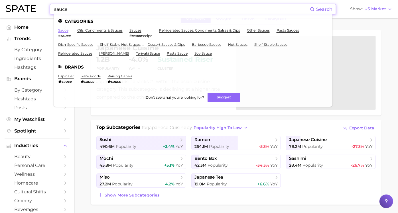
type input "sauce"
click at [67, 32] on link "sauce" at bounding box center [63, 30] width 10 height 4
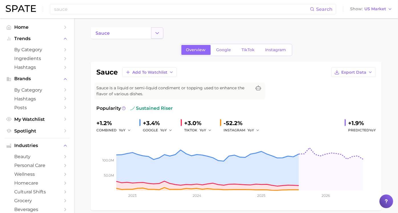
click at [160, 35] on icon "Change Category" at bounding box center [157, 33] width 6 height 6
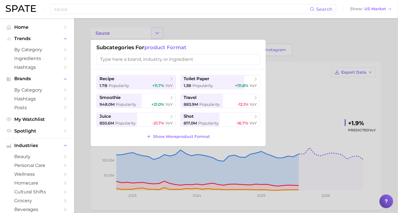
click at [160, 35] on div at bounding box center [199, 106] width 398 height 213
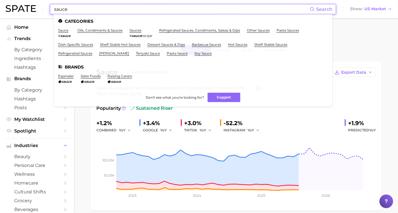
click at [105, 9] on input "sauce" at bounding box center [182, 9] width 256 height 10
click at [109, 29] on link "oils, condiments & sauces" at bounding box center [99, 30] width 45 height 4
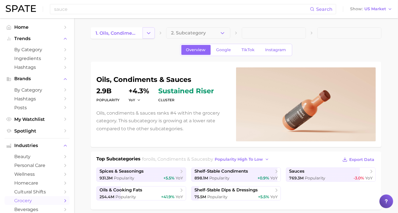
click at [155, 34] on button "Change Category" at bounding box center [148, 32] width 12 height 11
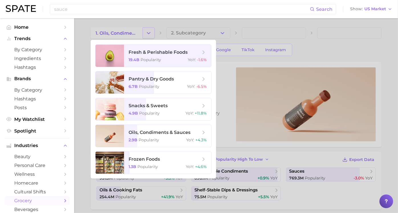
click at [157, 34] on div at bounding box center [199, 106] width 398 height 213
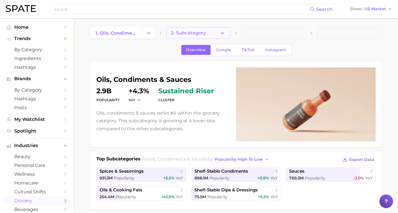
click at [223, 36] on button "2. Subcategory" at bounding box center [198, 32] width 64 height 11
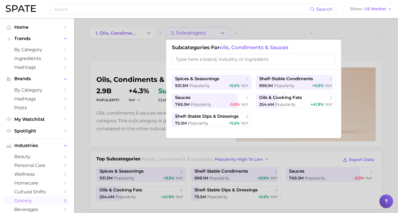
click at [129, 56] on div at bounding box center [199, 106] width 398 height 213
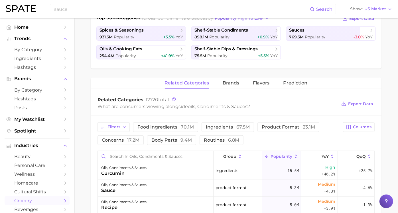
scroll to position [126, 0]
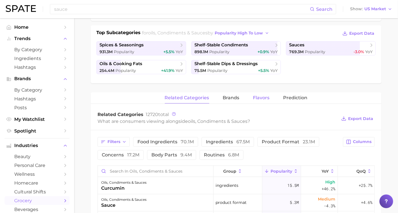
click at [259, 94] on button "Flavors" at bounding box center [261, 98] width 17 height 11
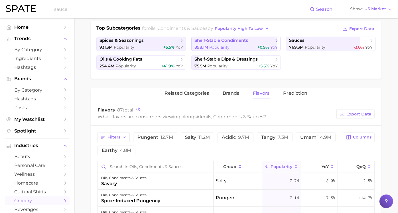
scroll to position [95, 0]
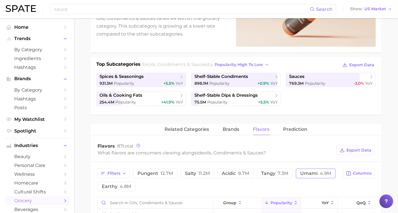
click at [296, 179] on button "umami 4.9m" at bounding box center [316, 174] width 40 height 10
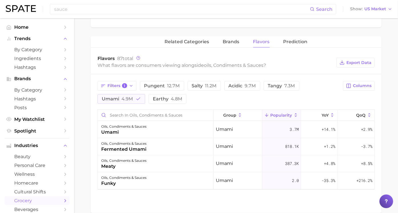
scroll to position [190, 0]
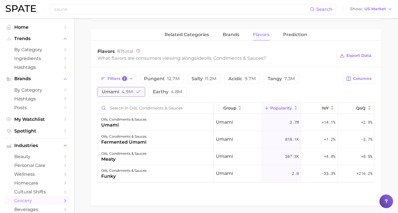
click at [139, 92] on button "umami 4.9m" at bounding box center [121, 92] width 48 height 10
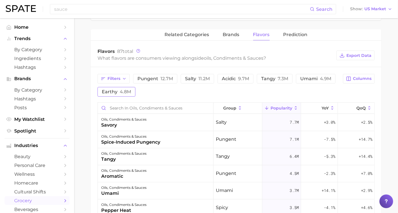
click at [131, 92] on span "earthy 4.8m" at bounding box center [116, 92] width 29 height 5
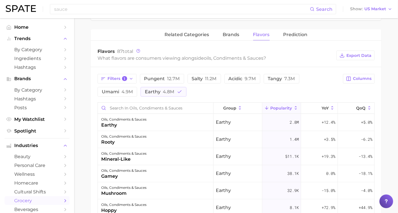
click at [186, 95] on button "earthy 4.8m" at bounding box center [163, 92] width 46 height 10
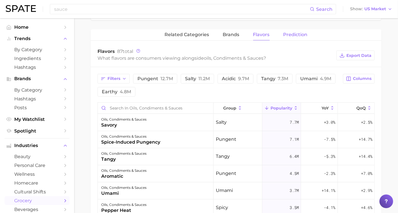
click at [285, 34] on span "Prediction" at bounding box center [295, 34] width 24 height 5
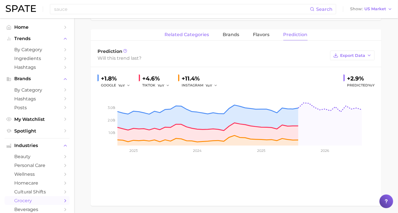
click at [205, 37] on button "related categories" at bounding box center [187, 34] width 44 height 11
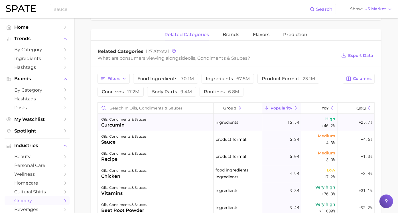
click at [169, 126] on div "oils, condiments & sauces curcumin" at bounding box center [156, 122] width 116 height 17
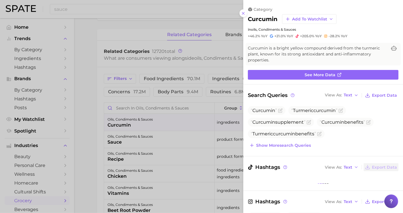
click at [159, 155] on div at bounding box center [201, 106] width 403 height 213
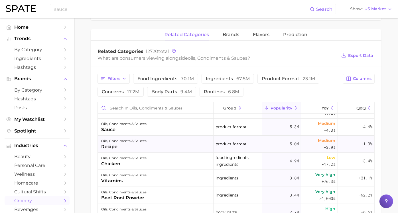
scroll to position [0, 0]
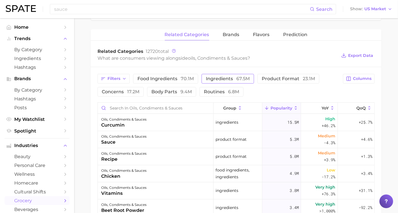
click at [236, 80] on button "ingredients 67.5m" at bounding box center [227, 79] width 52 height 10
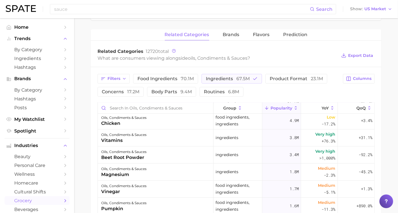
scroll to position [32, 0]
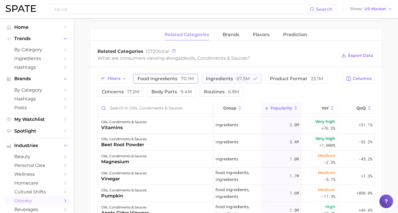
click at [180, 80] on span "food ingredients 70.1m" at bounding box center [165, 79] width 56 height 5
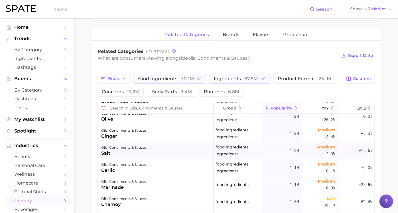
scroll to position [190, 0]
